Goal: Check status: Check status

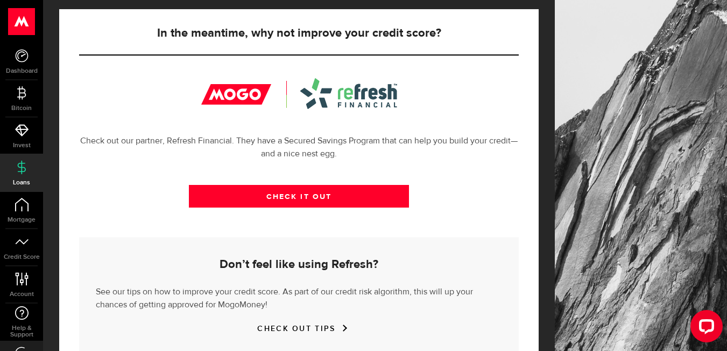
scroll to position [396, 0]
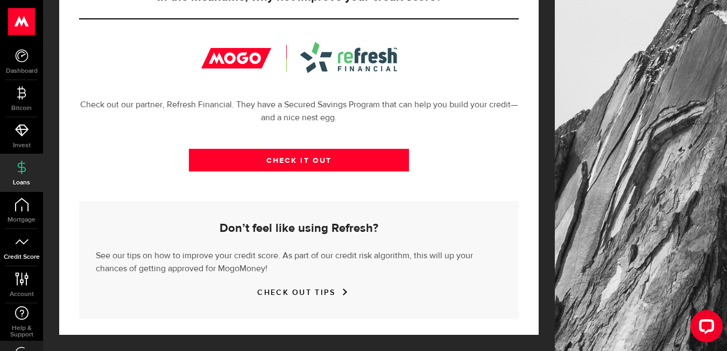
click at [23, 249] on link "Credit Score" at bounding box center [21, 247] width 43 height 37
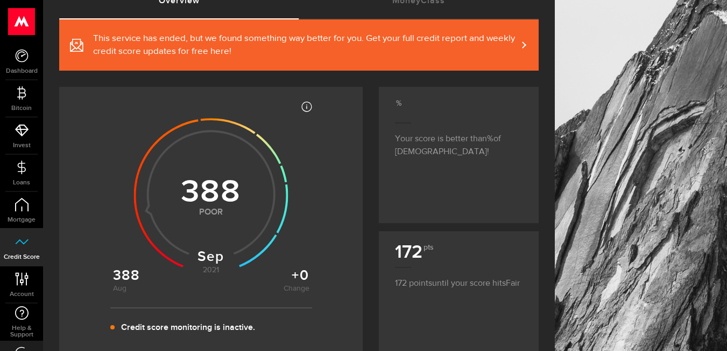
scroll to position [85, 0]
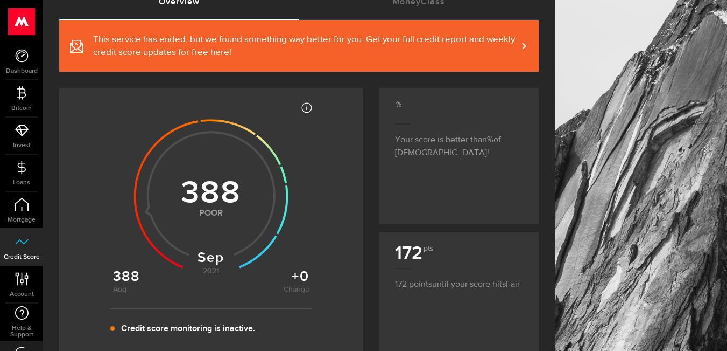
click at [124, 275] on icon at bounding box center [211, 193] width 197 height 197
click at [220, 228] on use at bounding box center [211, 195] width 155 height 155
click at [239, 267] on icon at bounding box center [258, 251] width 38 height 33
click at [254, 183] on use at bounding box center [211, 195] width 155 height 155
click at [477, 41] on span "This service has ended, but we found something way better for you. Get your ful…" at bounding box center [305, 46] width 424 height 26
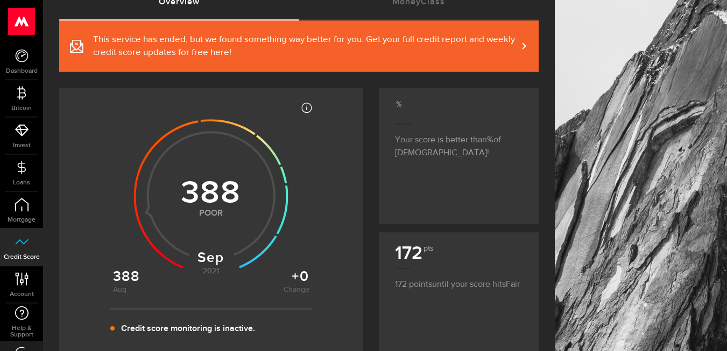
scroll to position [60, 0]
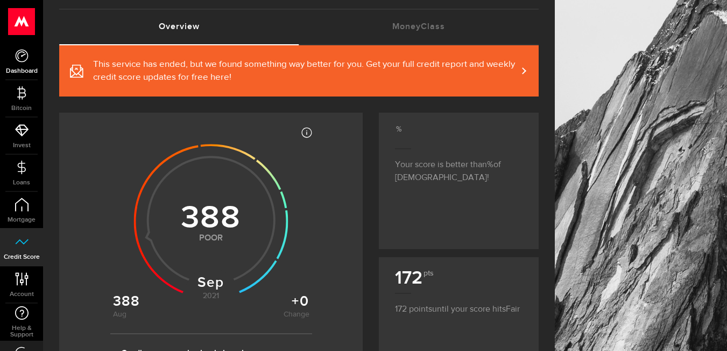
click at [23, 58] on icon at bounding box center [21, 55] width 13 height 13
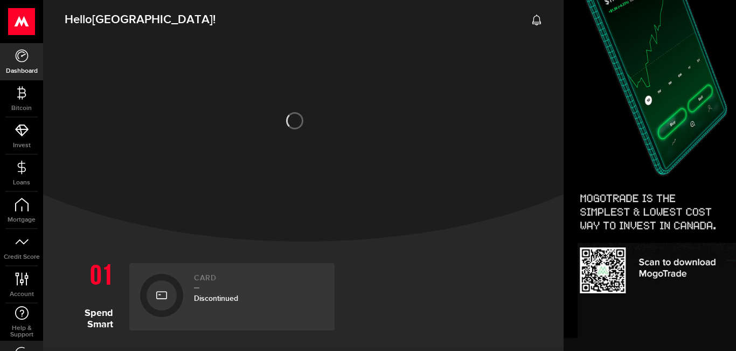
click at [274, 304] on div "Card Discontinued" at bounding box center [259, 297] width 130 height 46
click at [230, 287] on h2 "Card" at bounding box center [259, 281] width 130 height 15
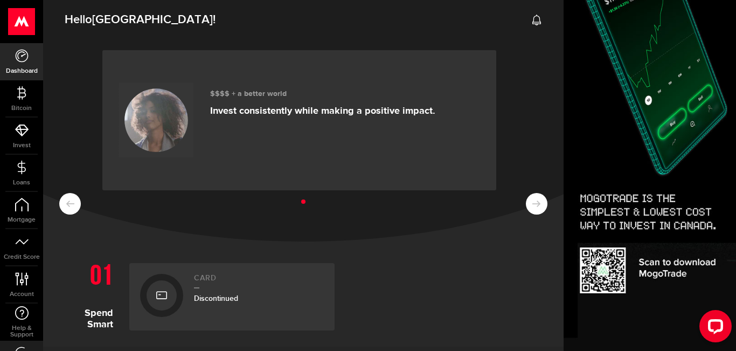
click at [233, 281] on h2 "Card" at bounding box center [259, 281] width 130 height 15
click at [204, 297] on span "Discontinued" at bounding box center [216, 297] width 44 height 9
click at [188, 304] on link "Card Discontinued" at bounding box center [231, 296] width 205 height 67
click at [181, 289] on div at bounding box center [161, 295] width 43 height 43
click at [228, 302] on span "Discontinued" at bounding box center [216, 297] width 44 height 9
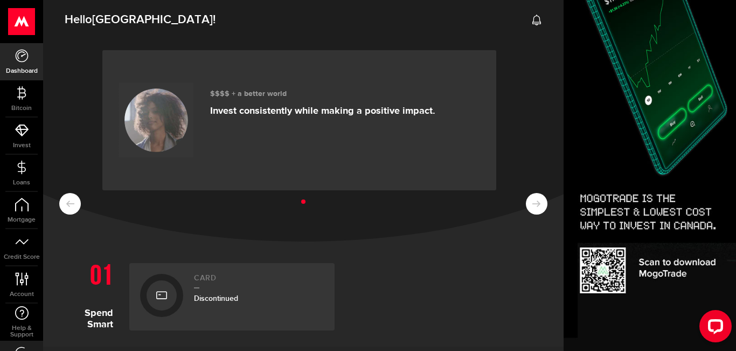
click at [222, 312] on div "Card Discontinued" at bounding box center [259, 297] width 130 height 46
click at [172, 291] on div at bounding box center [161, 295] width 30 height 30
click at [160, 283] on div at bounding box center [161, 295] width 30 height 30
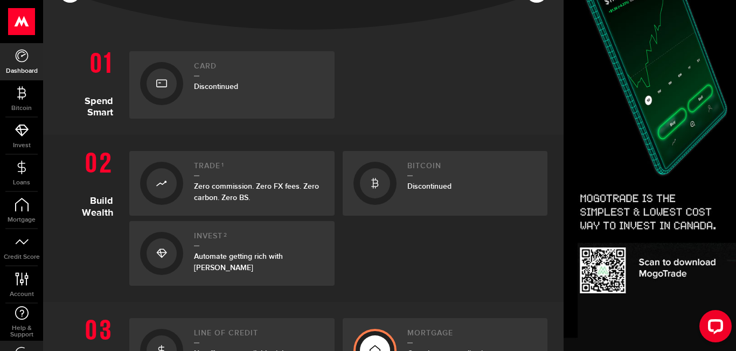
click at [160, 97] on div at bounding box center [161, 83] width 30 height 30
click at [197, 79] on div "Card Discontinued" at bounding box center [259, 85] width 130 height 46
